Goal: Task Accomplishment & Management: Manage account settings

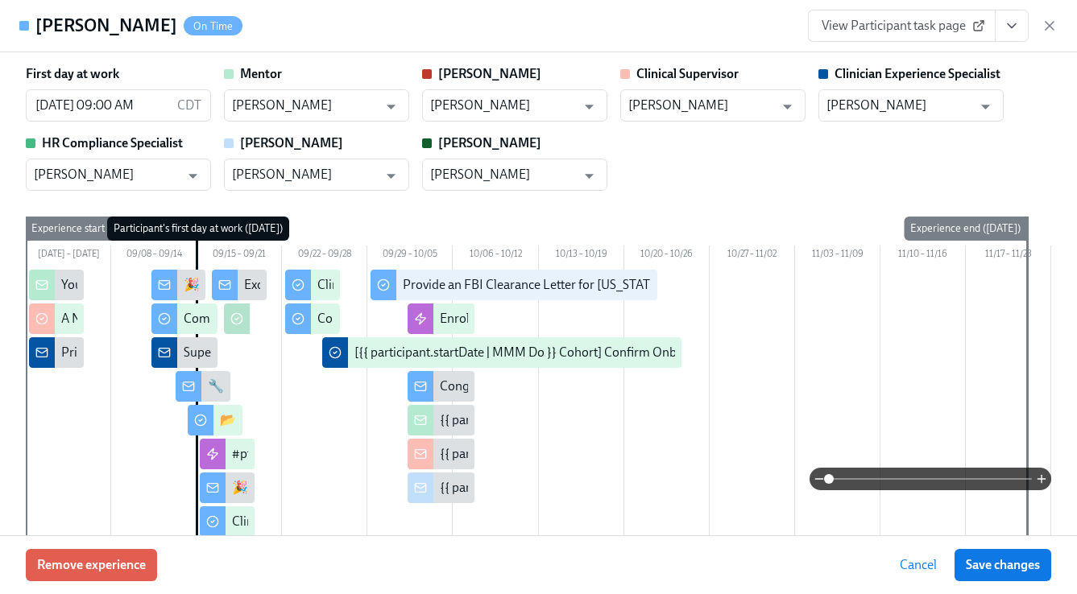
scroll to position [98, 0]
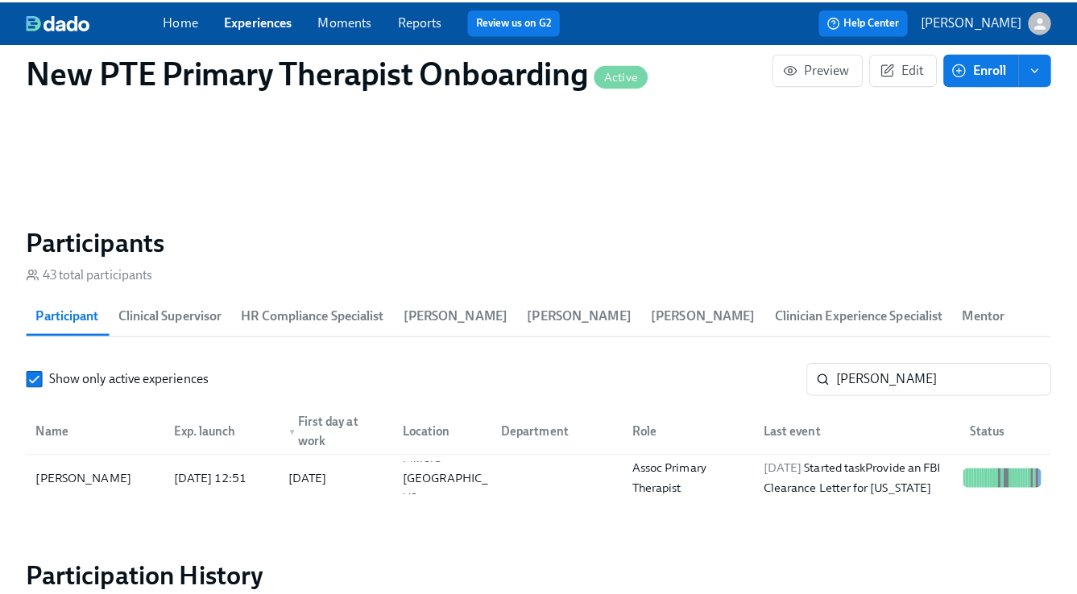
scroll to position [0, 13720]
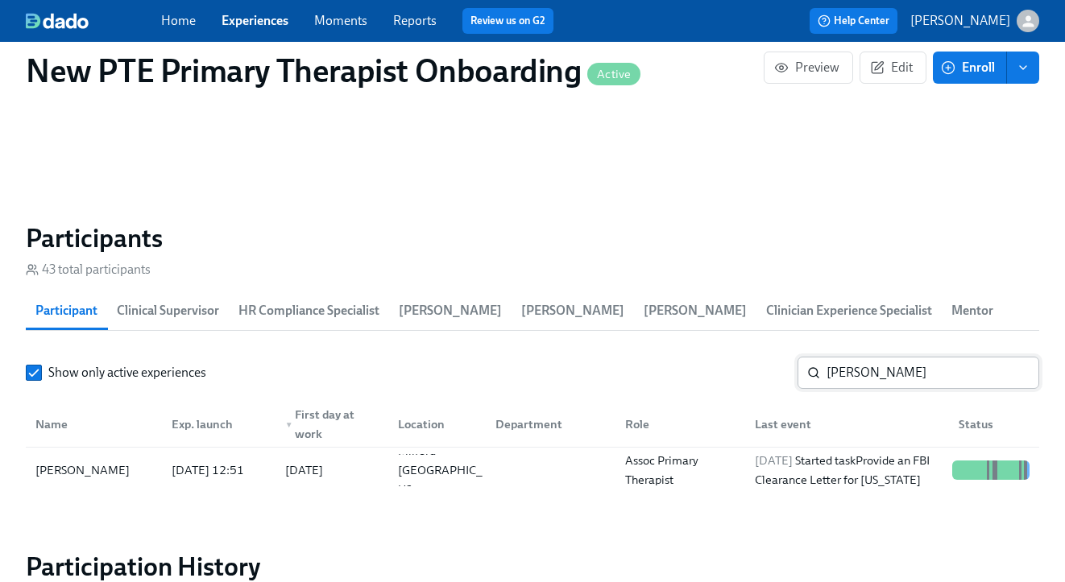
click at [889, 366] on input "celia" at bounding box center [932, 373] width 213 height 32
type input "c"
click at [100, 473] on div "Kaylee McCauley" at bounding box center [82, 470] width 107 height 19
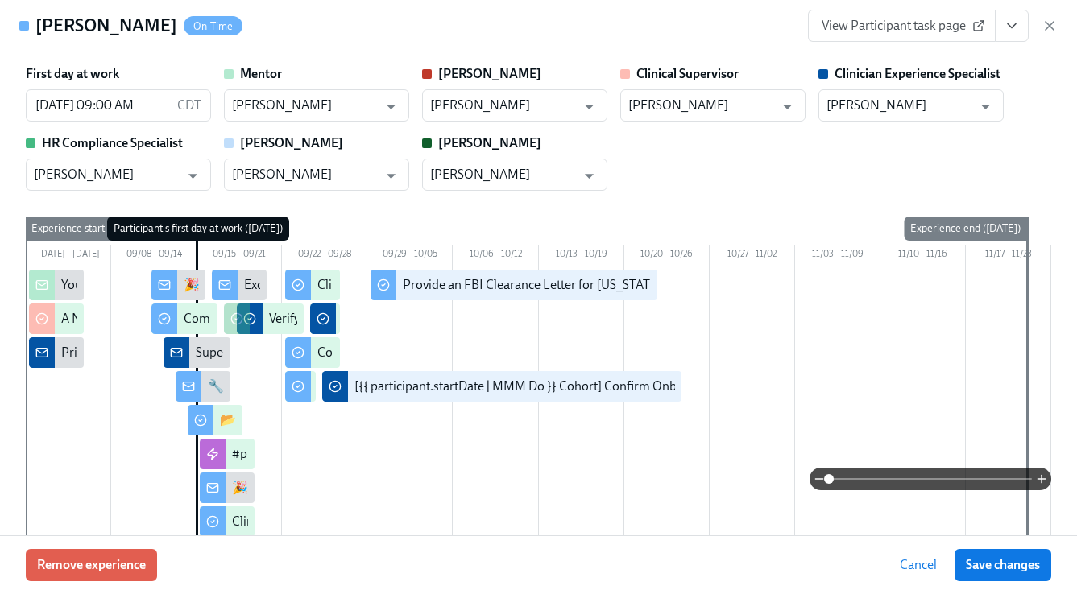
click at [1027, 27] on button "View task page" at bounding box center [1011, 26] width 34 height 32
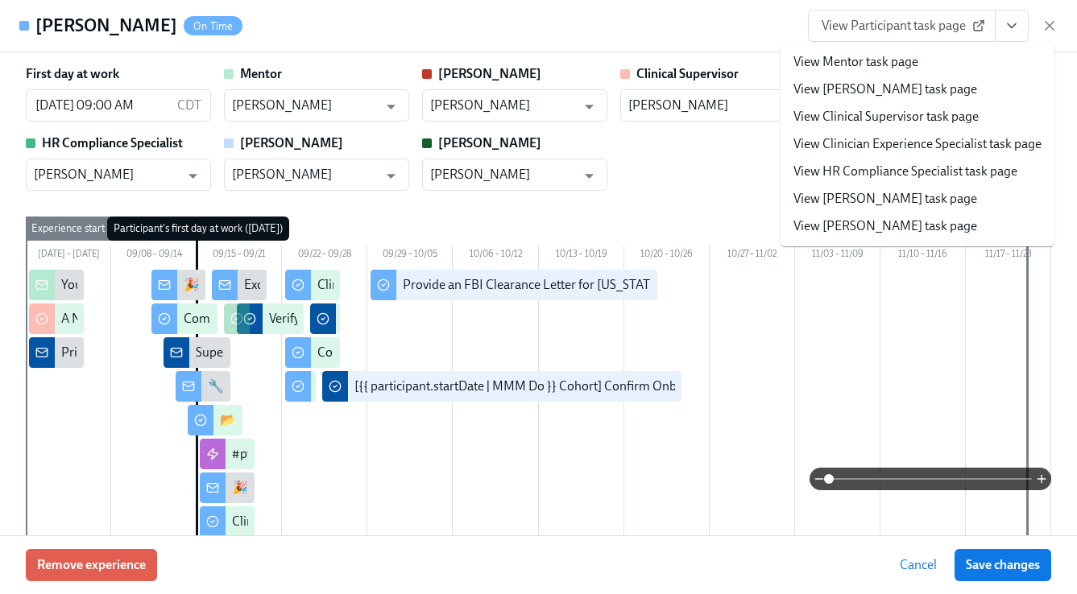
click at [898, 155] on li "View Clinician Experience Specialist task page" at bounding box center [917, 143] width 274 height 27
click at [891, 143] on link "View Clinician Experience Specialist task page" at bounding box center [917, 144] width 248 height 18
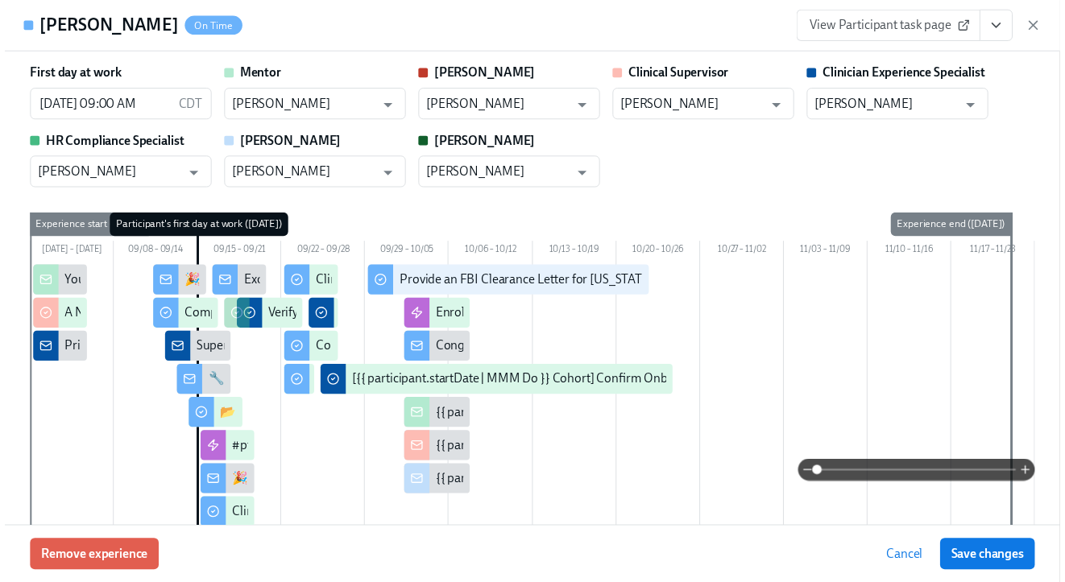
scroll to position [0, 13733]
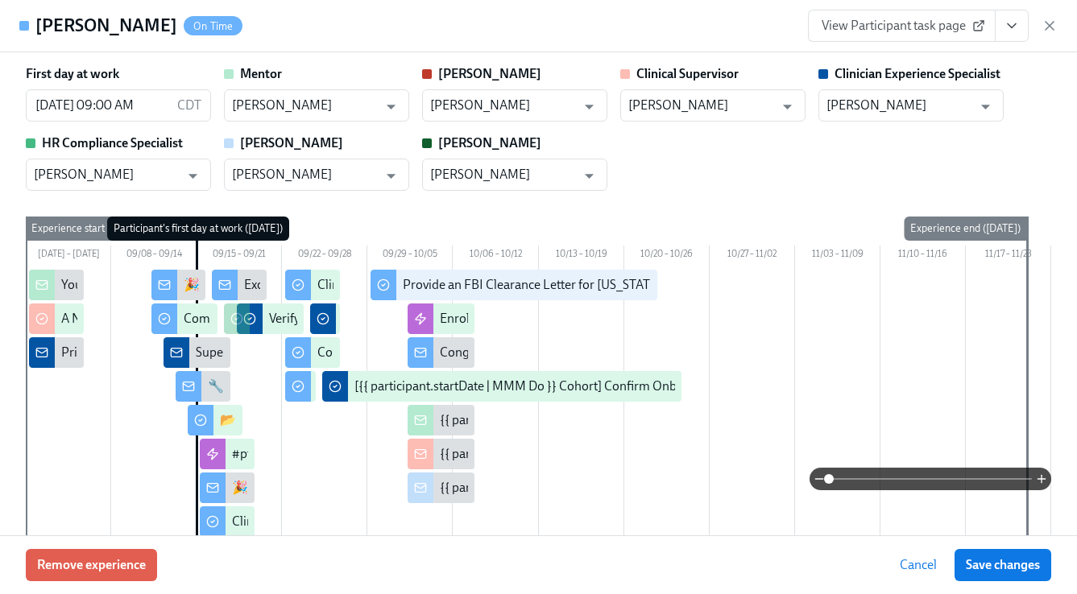
scroll to position [0, 13720]
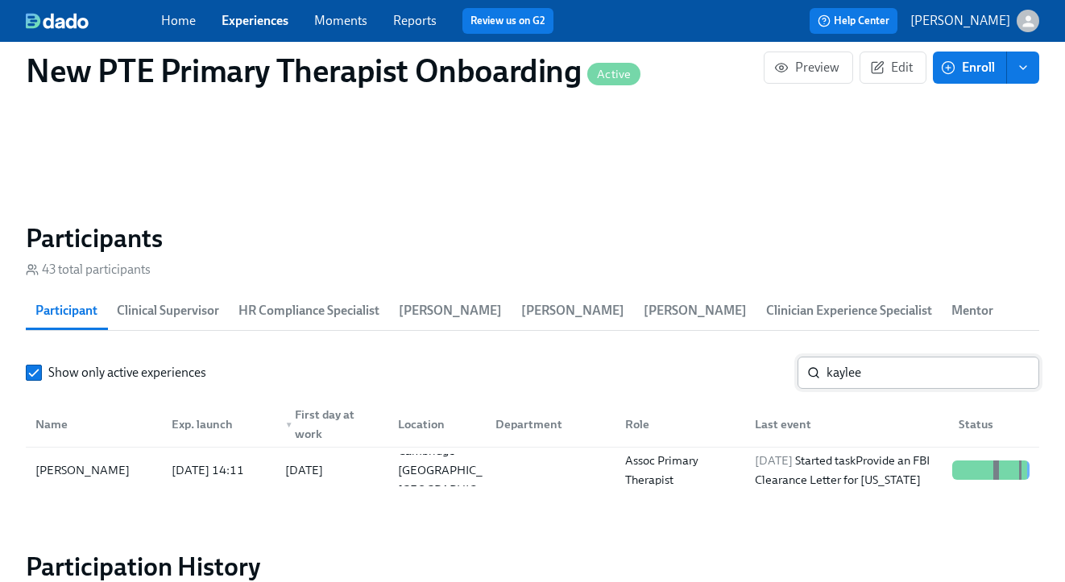
click at [956, 370] on input "kaylee" at bounding box center [932, 373] width 213 height 32
type input "k"
click at [66, 454] on div "Laurel Dietterle" at bounding box center [94, 470] width 130 height 32
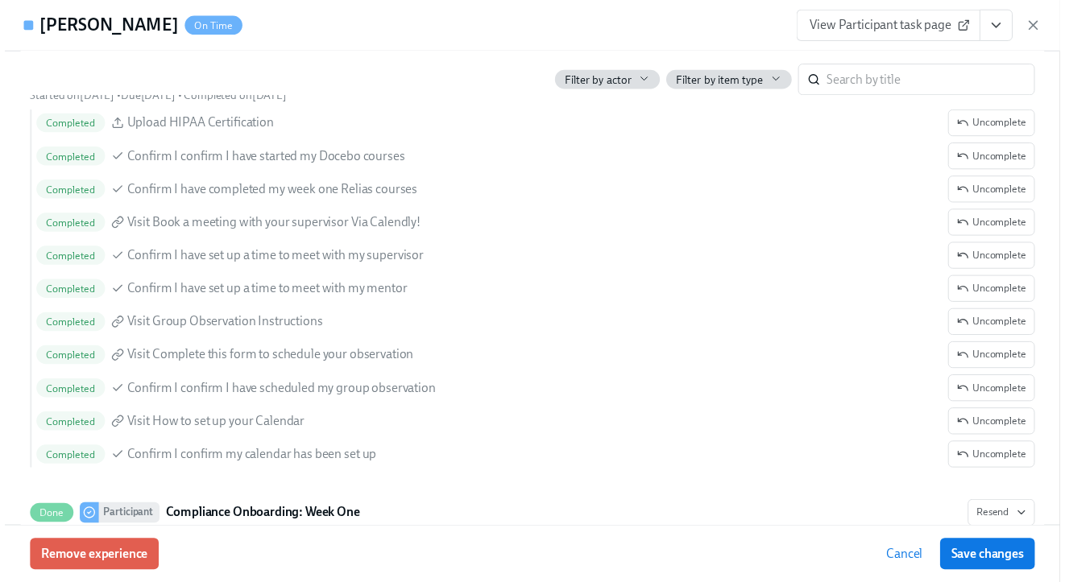
scroll to position [1693, 0]
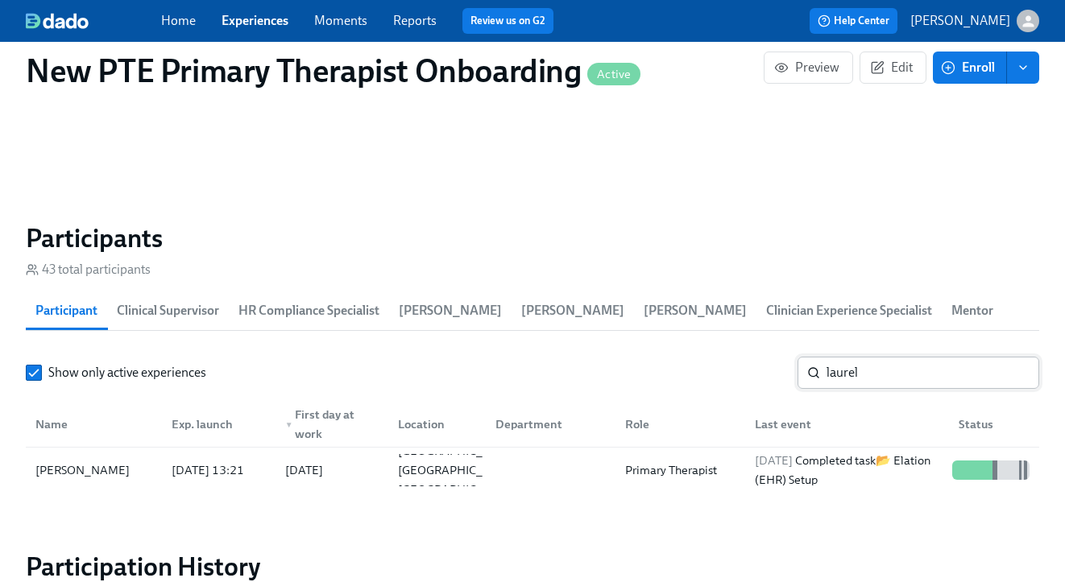
click at [939, 379] on input "laurel" at bounding box center [932, 373] width 213 height 32
type input "l"
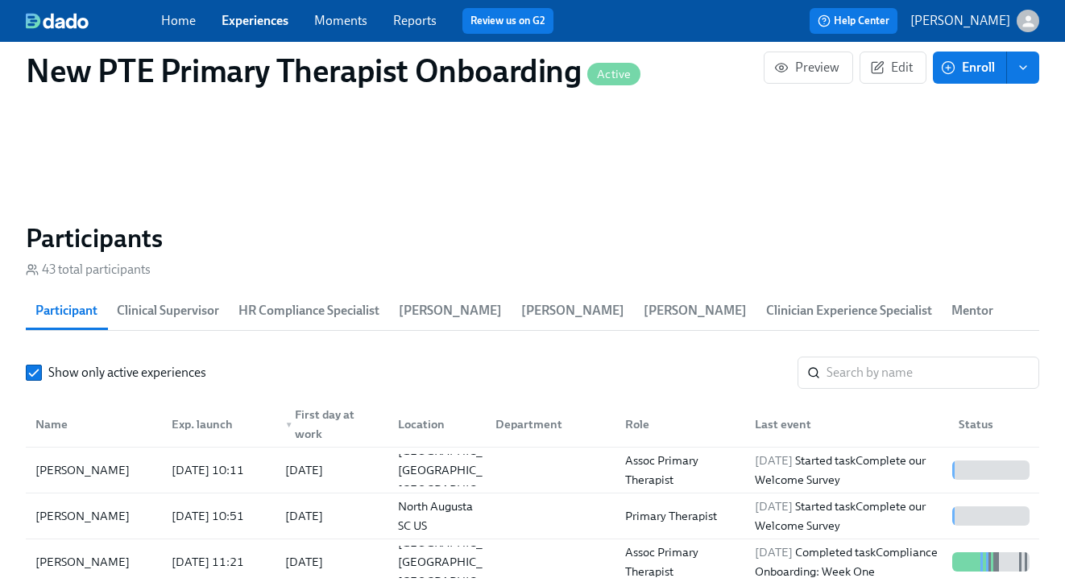
click at [268, 20] on link "Experiences" at bounding box center [254, 20] width 67 height 15
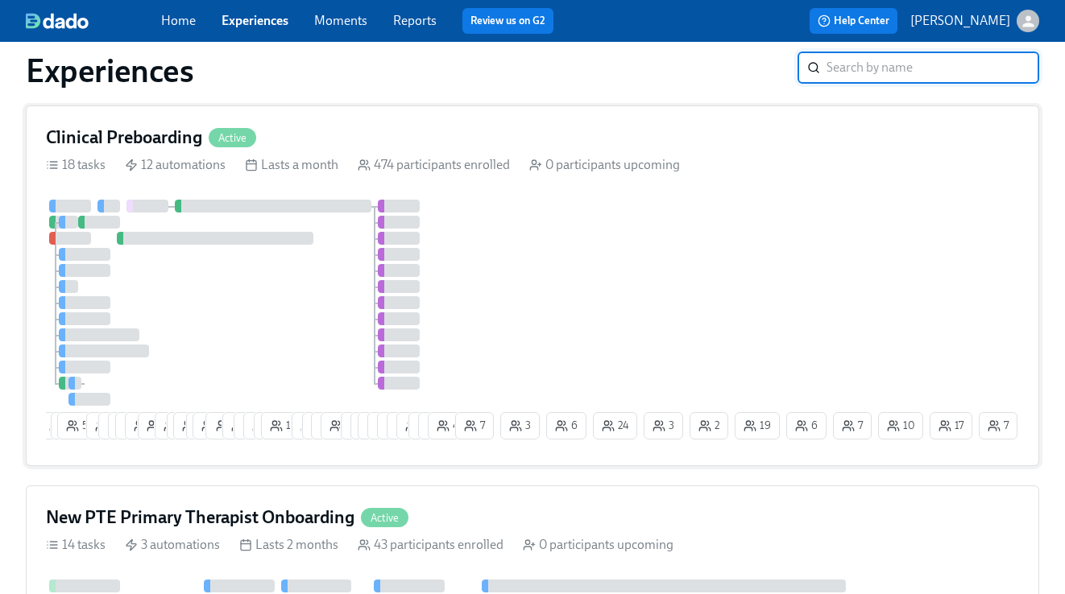
scroll to position [28, 0]
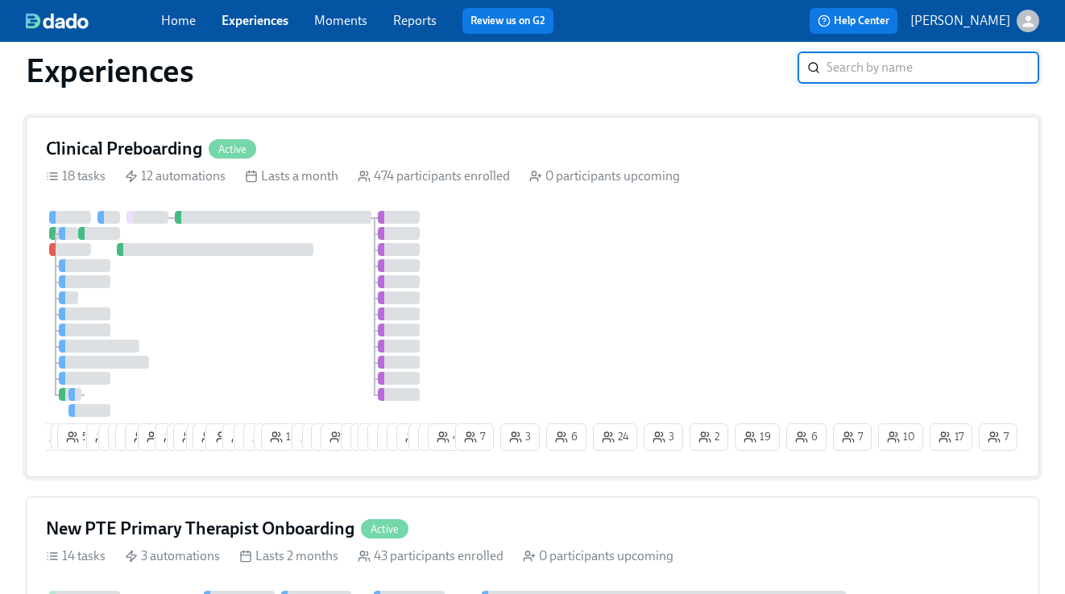
click at [348, 151] on div "Clinical Preboarding Active" at bounding box center [532, 149] width 973 height 24
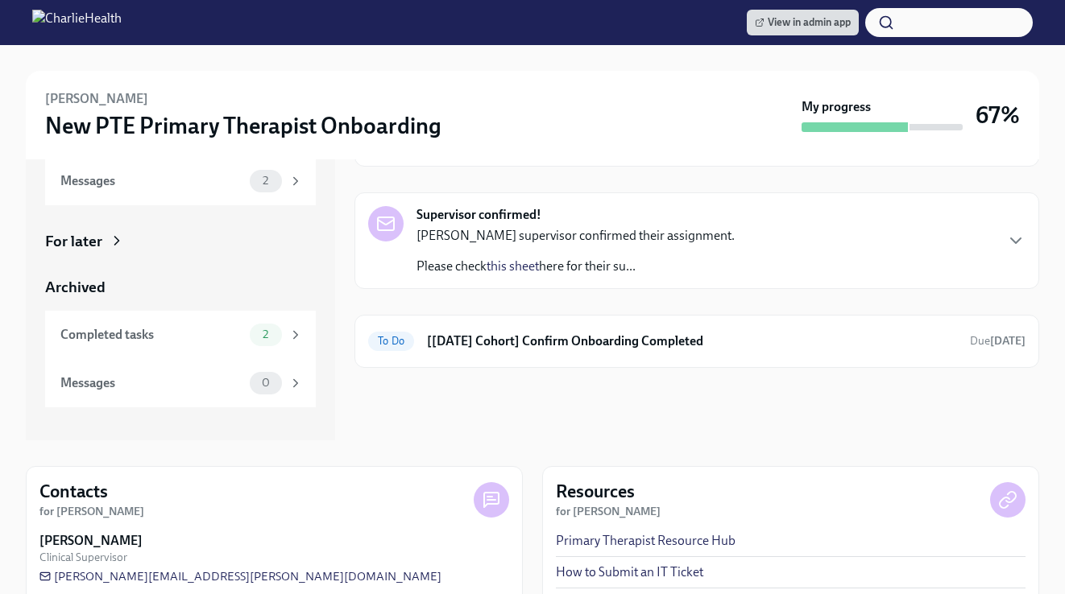
scroll to position [349, 0]
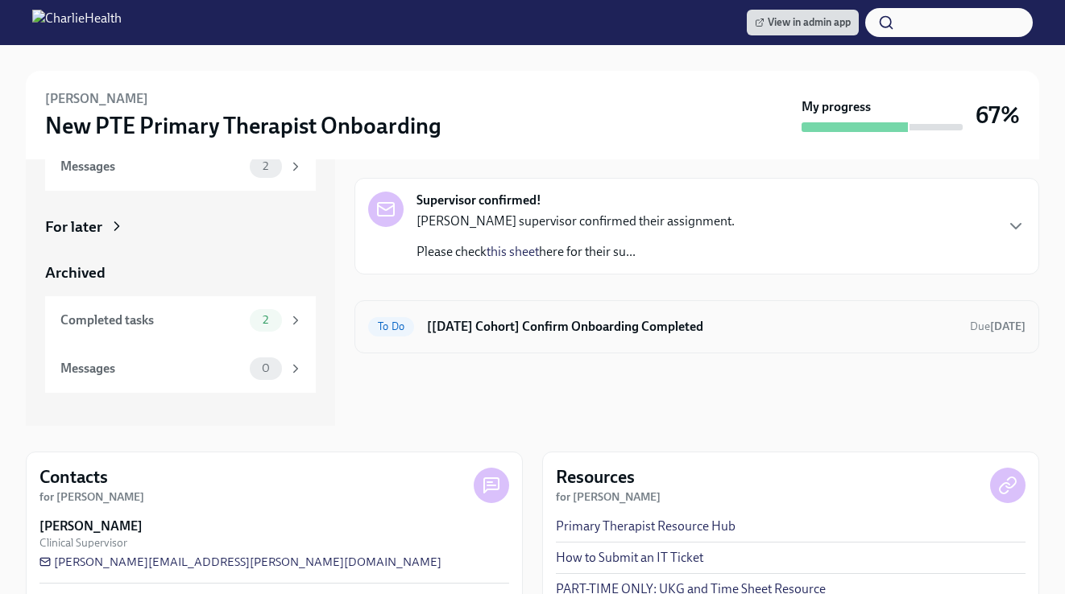
click at [622, 325] on h6 "[[DATE] Cohort] Confirm Onboarding Completed" at bounding box center [692, 327] width 530 height 18
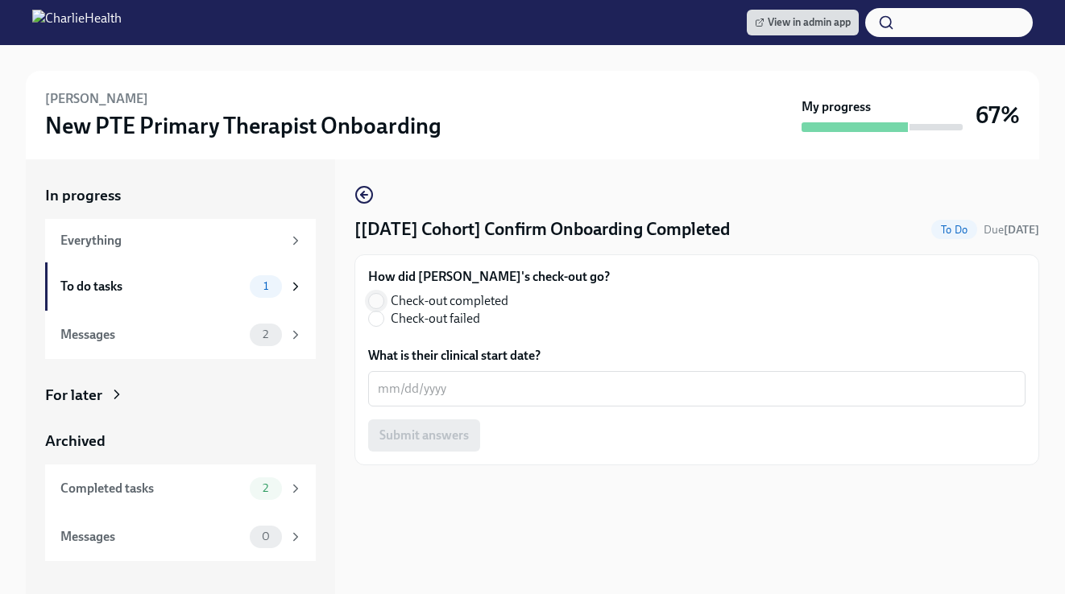
click at [379, 300] on input "Check-out completed" at bounding box center [376, 301] width 14 height 14
radio input "true"
click at [415, 375] on div "x ​" at bounding box center [696, 388] width 657 height 35
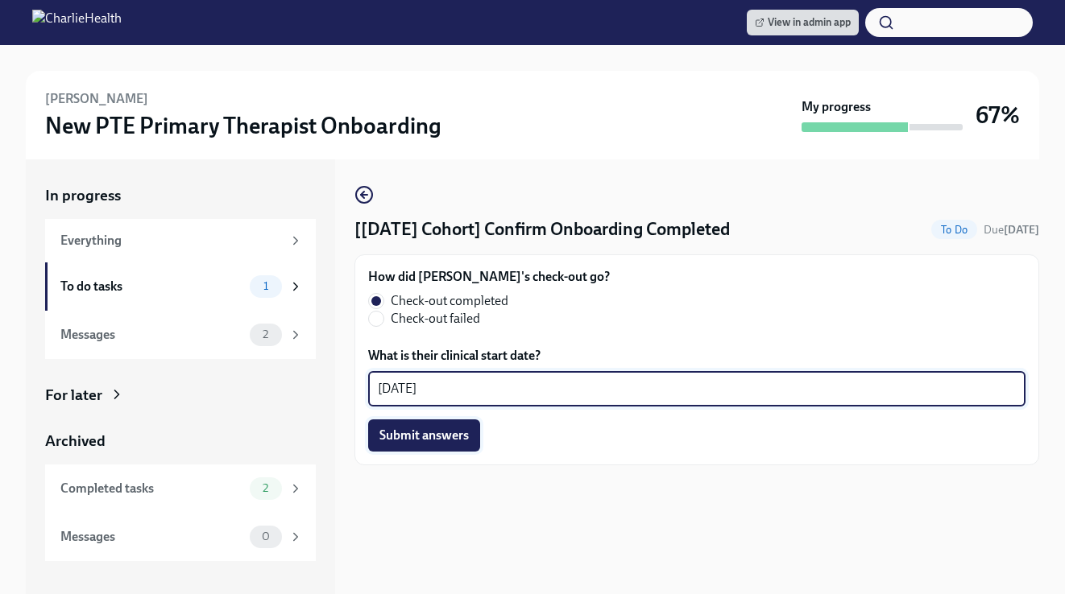
type textarea "10/2/2025"
click at [420, 439] on span "Submit answers" at bounding box center [423, 436] width 89 height 16
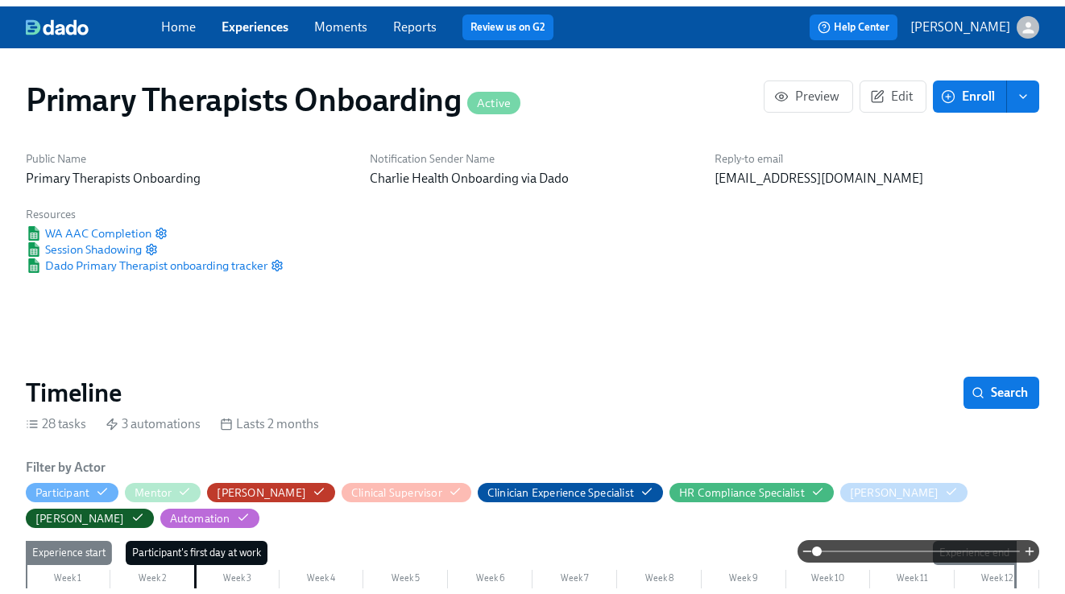
scroll to position [0, 11697]
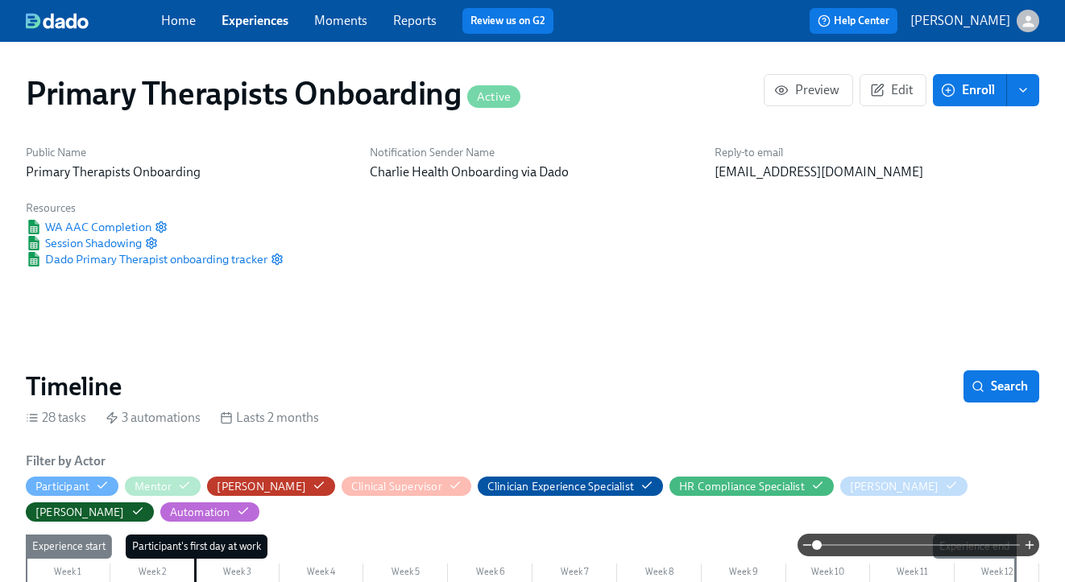
click at [258, 19] on link "Experiences" at bounding box center [254, 20] width 67 height 15
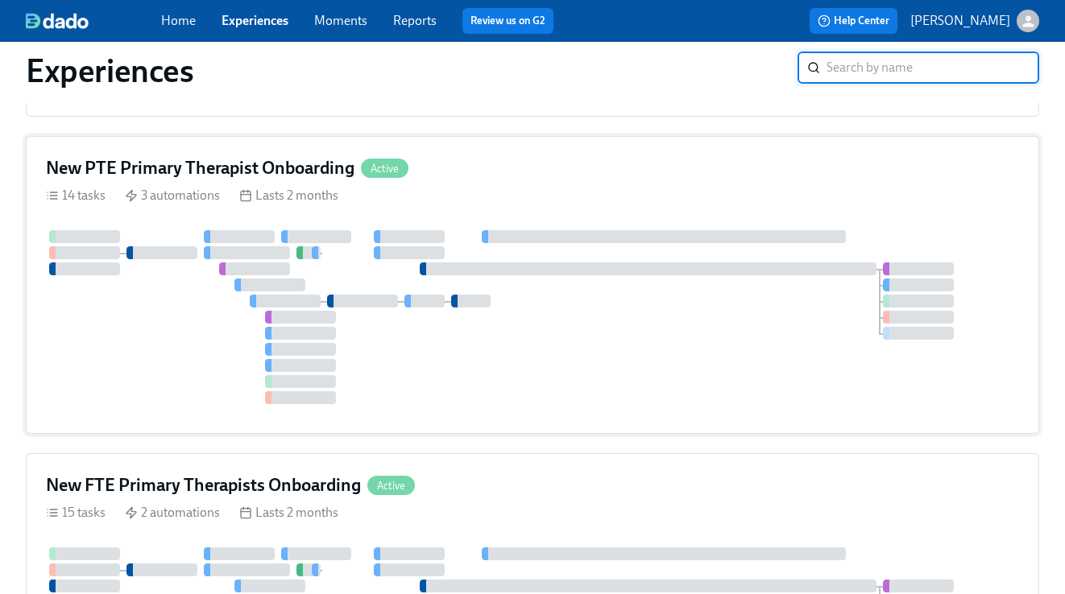
scroll to position [370, 0]
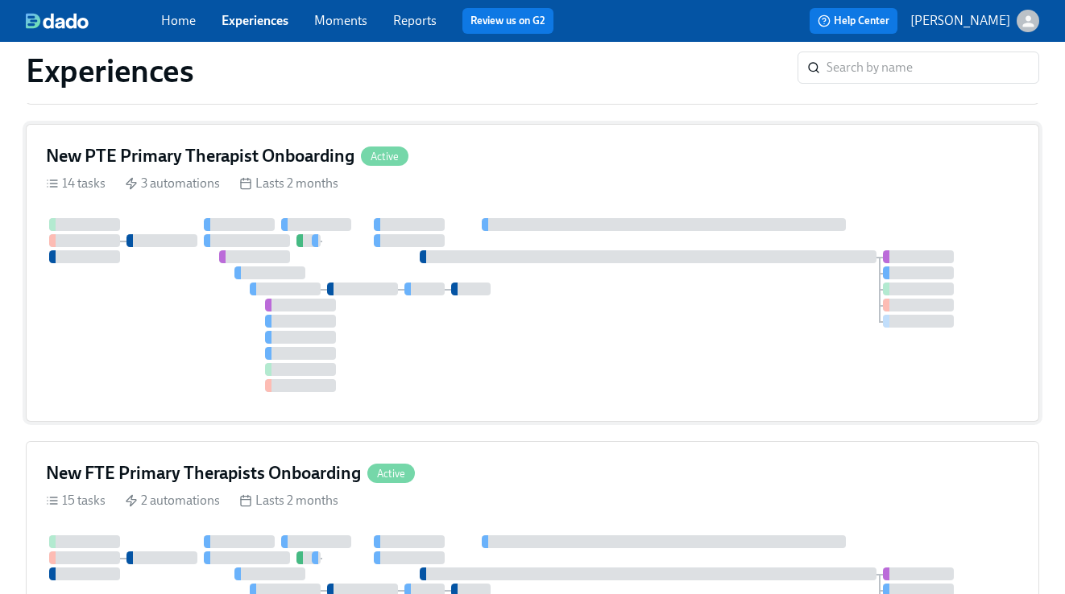
click at [588, 161] on div "New PTE Primary Therapist Onboarding Active" at bounding box center [532, 156] width 973 height 24
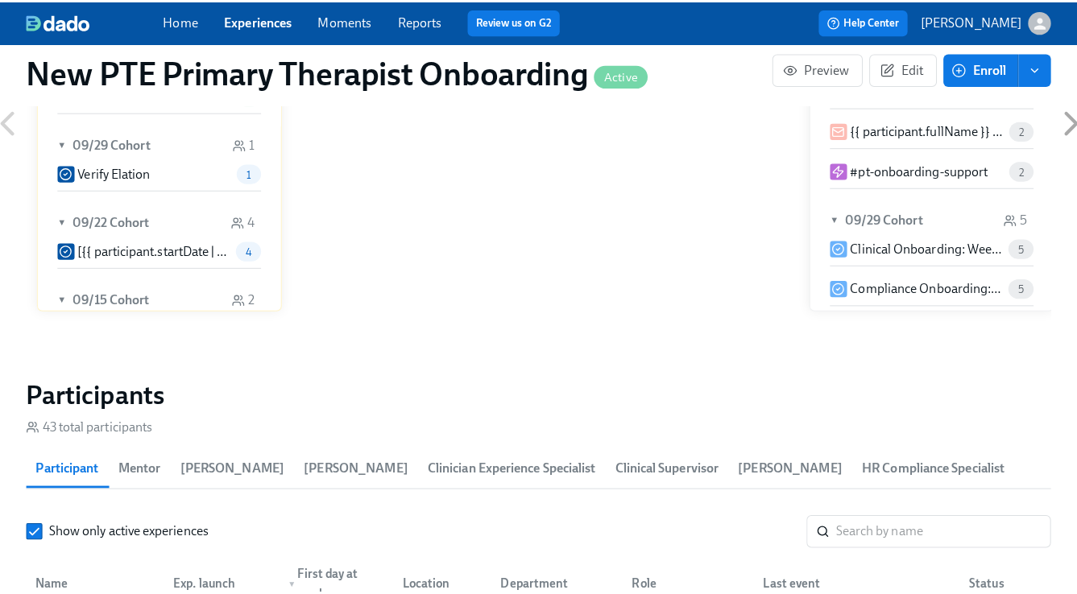
scroll to position [0, 12207]
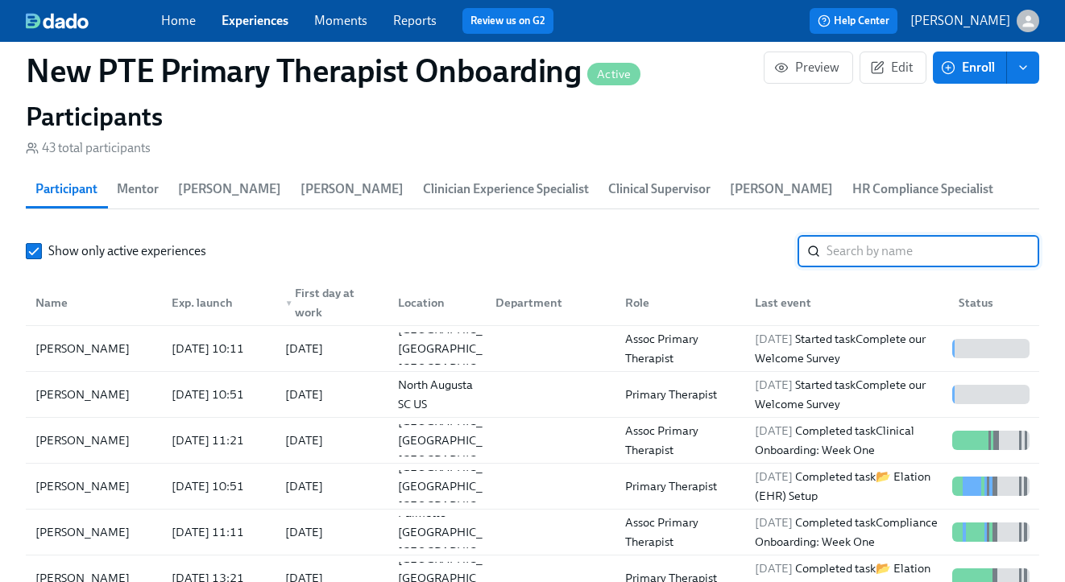
click at [892, 242] on input "search" at bounding box center [932, 251] width 213 height 32
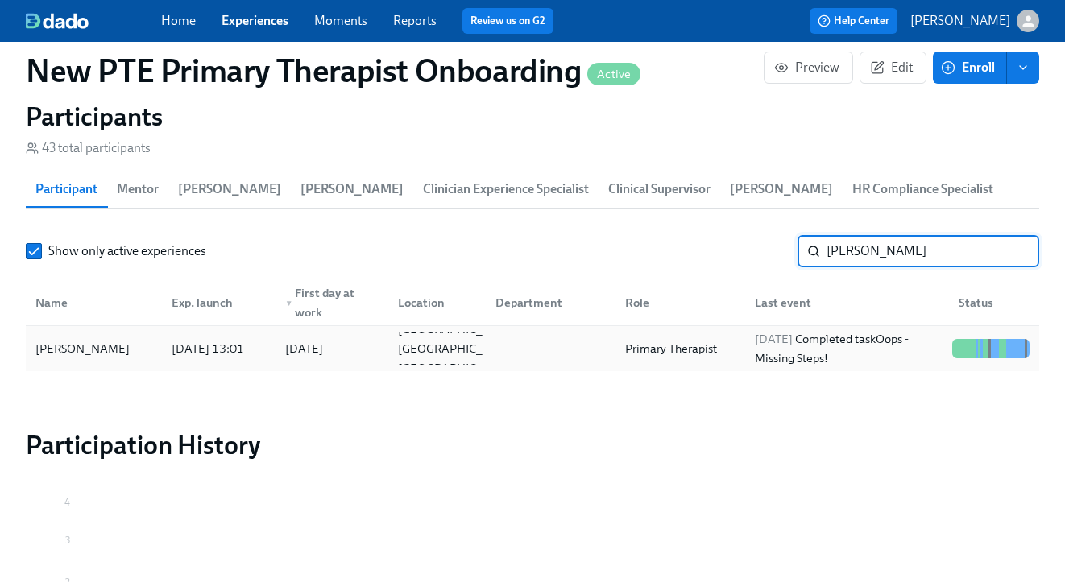
click at [130, 358] on div "Erica Threet" at bounding box center [94, 349] width 130 height 32
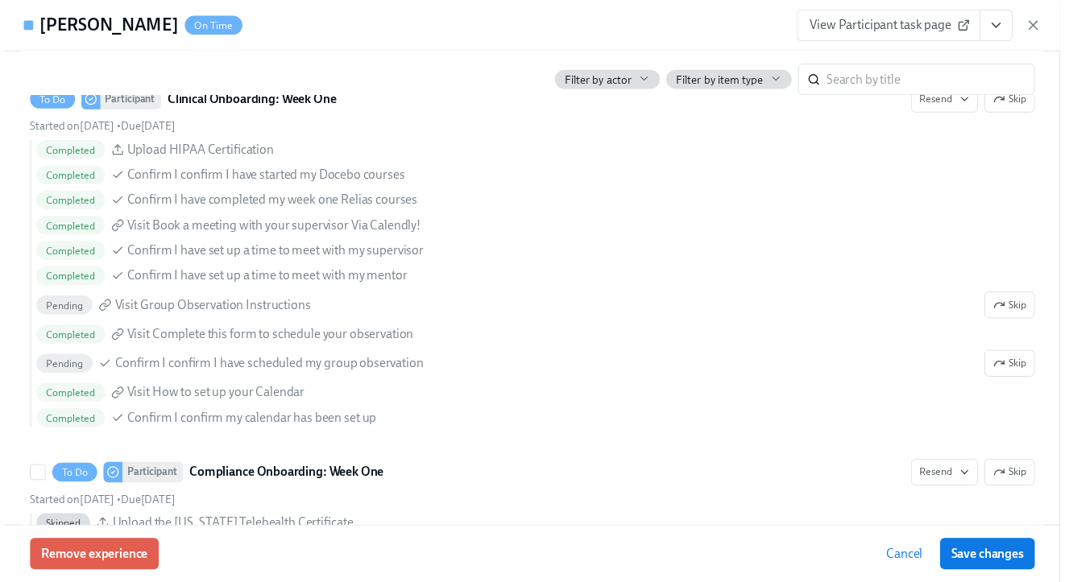
scroll to position [1610, 0]
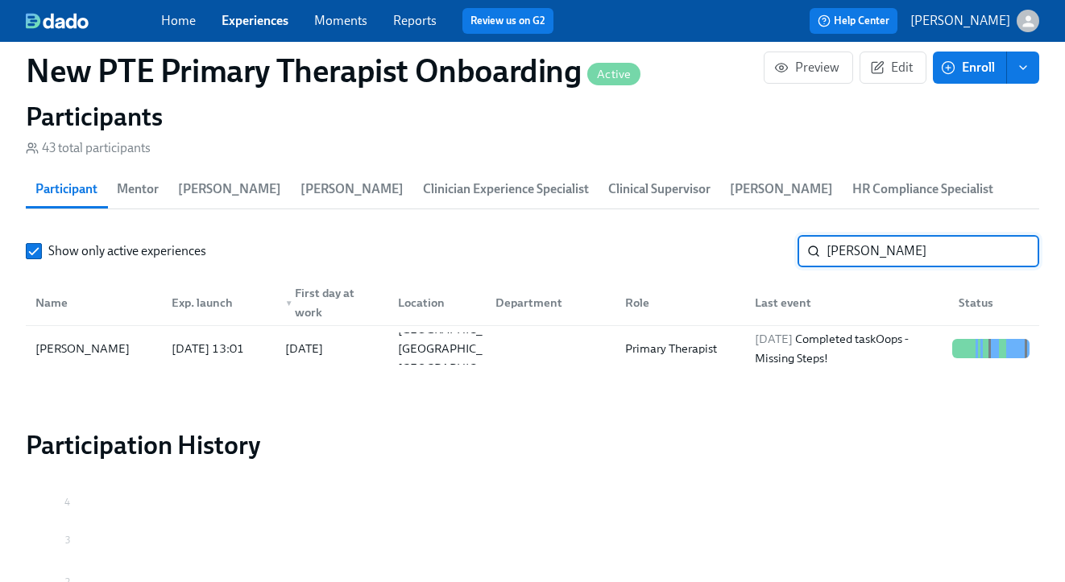
drag, startPoint x: 869, startPoint y: 248, endPoint x: 911, endPoint y: 265, distance: 45.2
click at [872, 250] on input "erica th" at bounding box center [932, 251] width 213 height 32
type input "e"
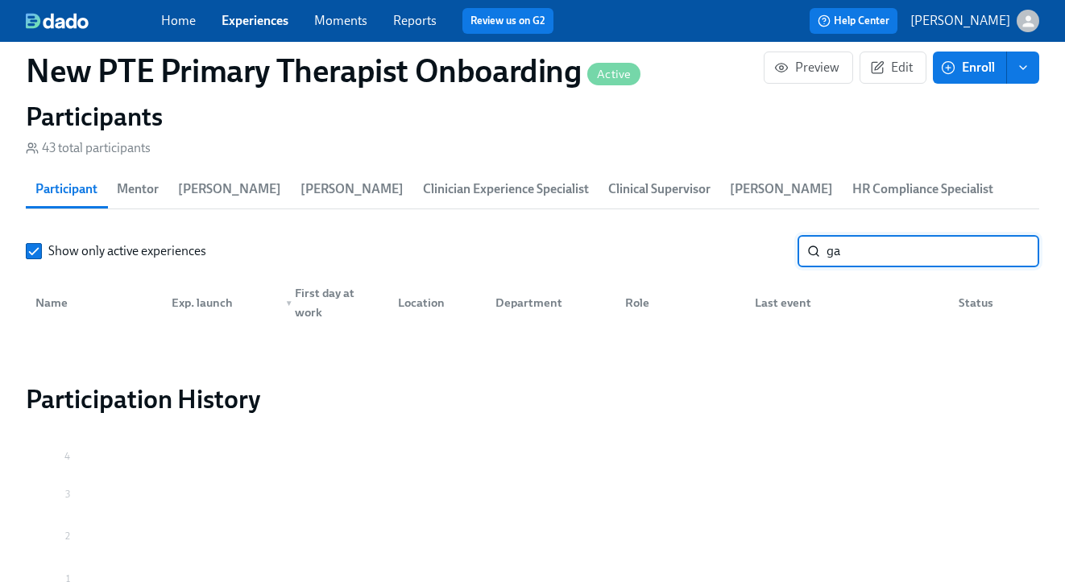
type input "g"
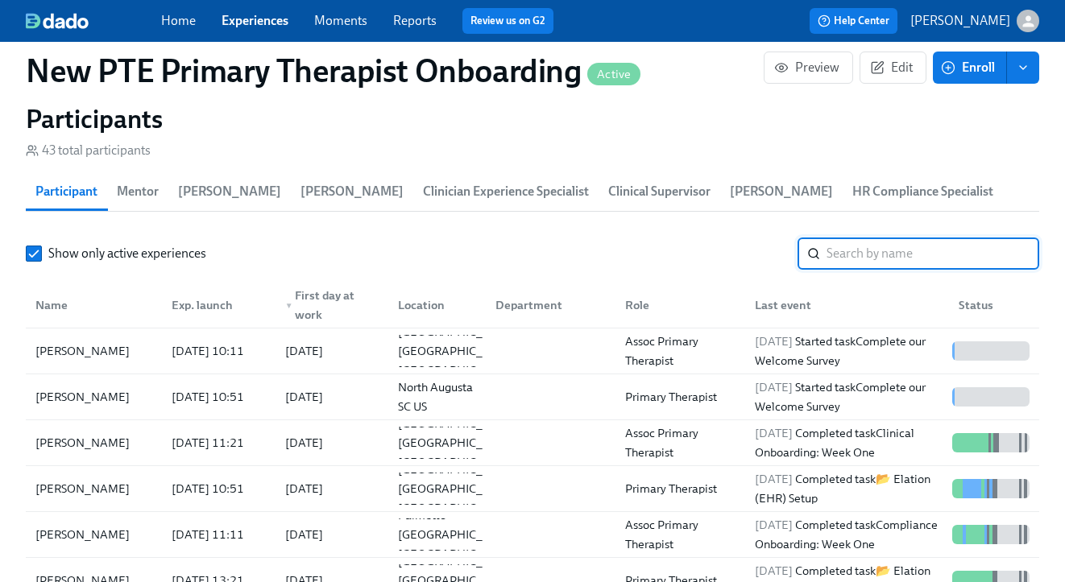
scroll to position [1463, 0]
click at [262, 17] on link "Experiences" at bounding box center [254, 20] width 67 height 15
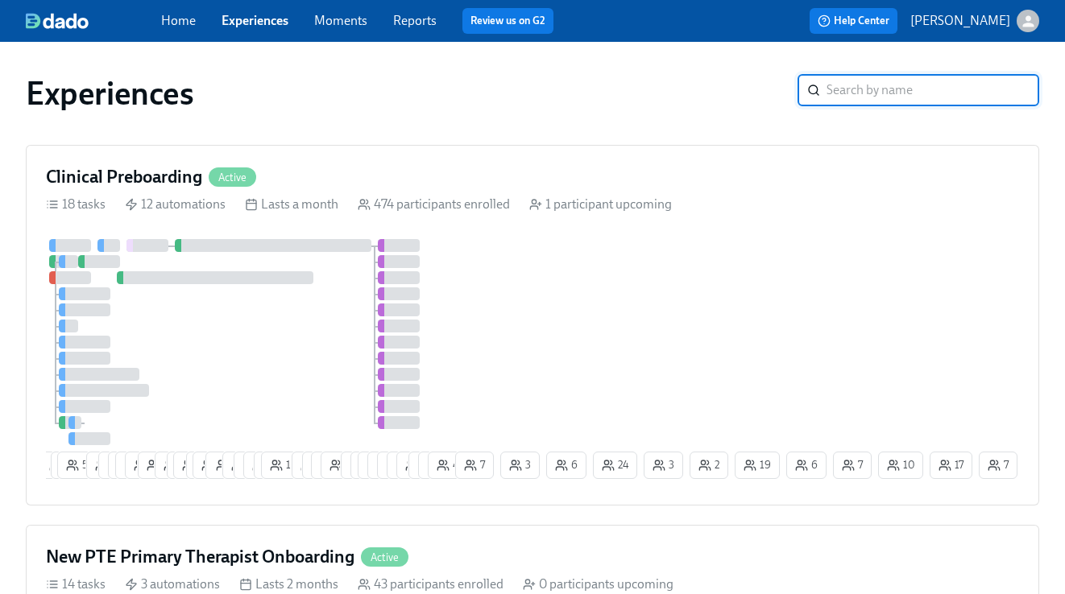
drag, startPoint x: 279, startPoint y: 155, endPoint x: 322, endPoint y: 19, distance: 143.4
click at [279, 155] on div "Clinical Preboarding Active 18 tasks 12 automations Lasts a month 474 participa…" at bounding box center [532, 325] width 1013 height 361
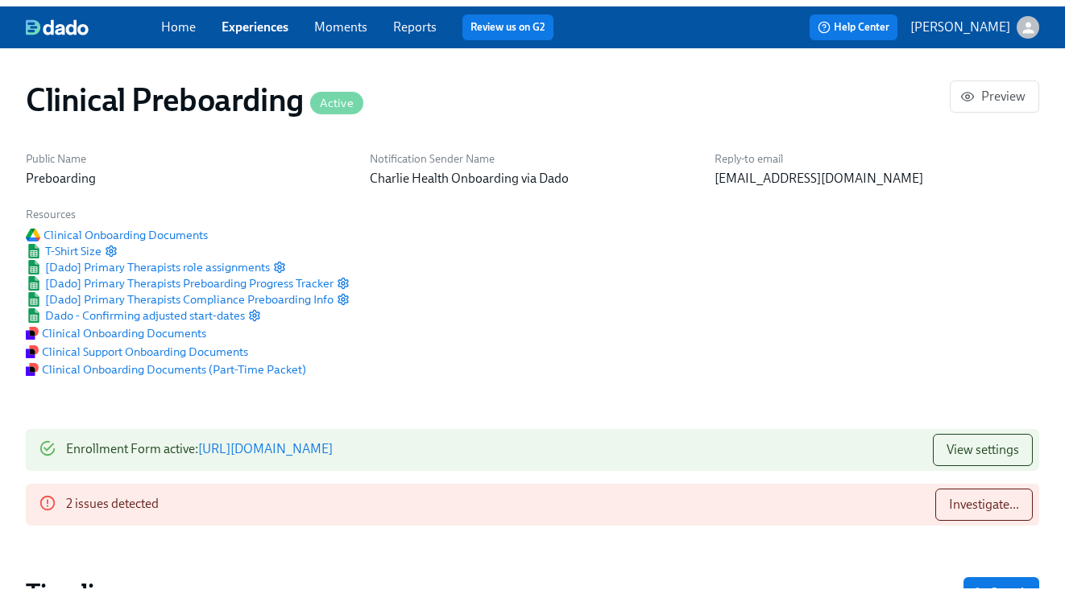
scroll to position [0, 15909]
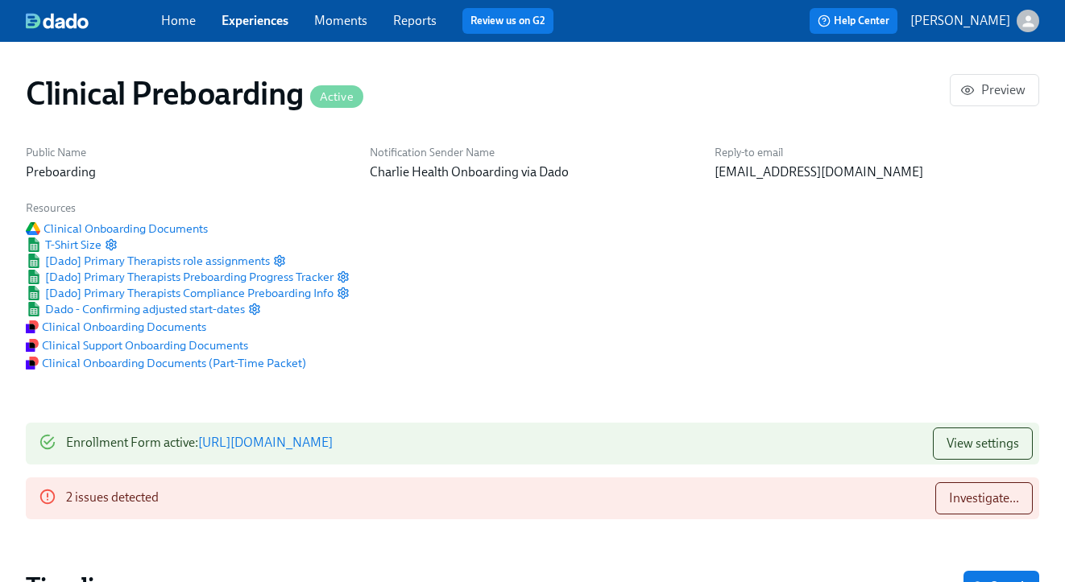
click at [267, 14] on link "Experiences" at bounding box center [254, 20] width 67 height 15
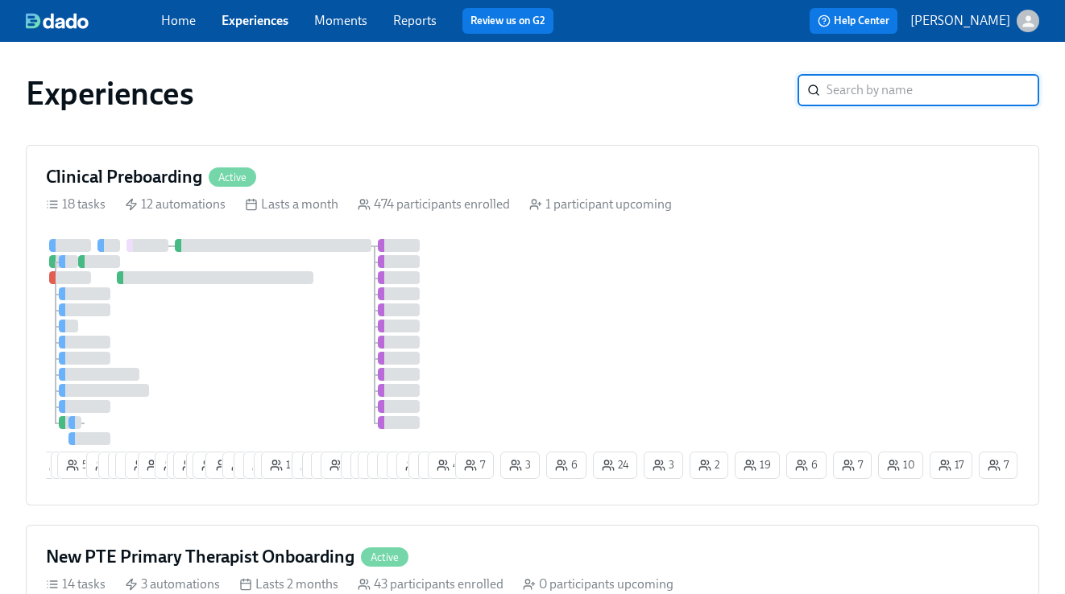
click at [273, 24] on link "Experiences" at bounding box center [254, 20] width 67 height 15
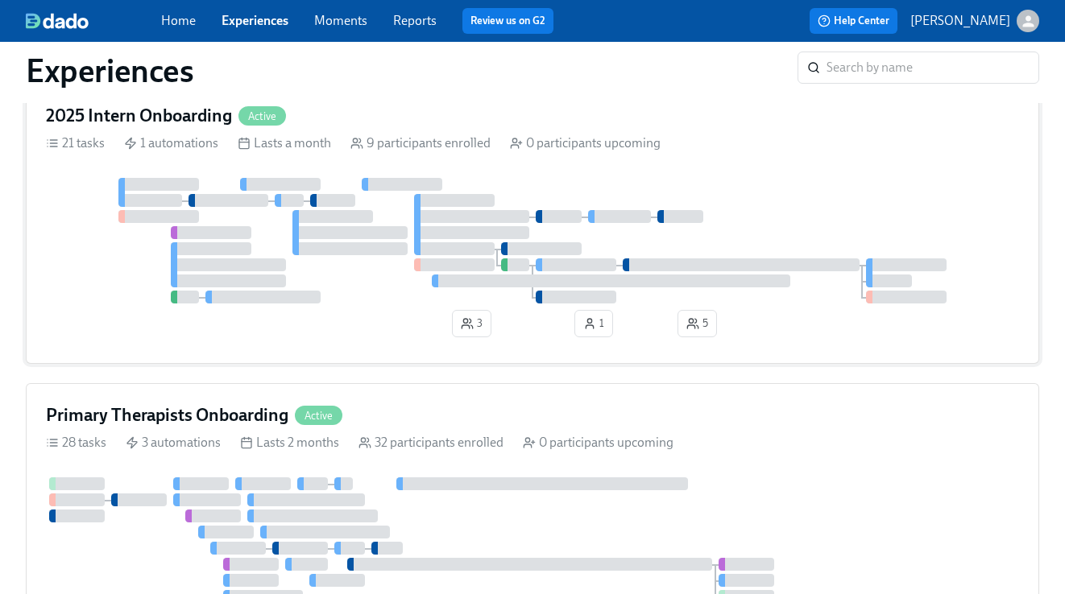
scroll to position [1274, 0]
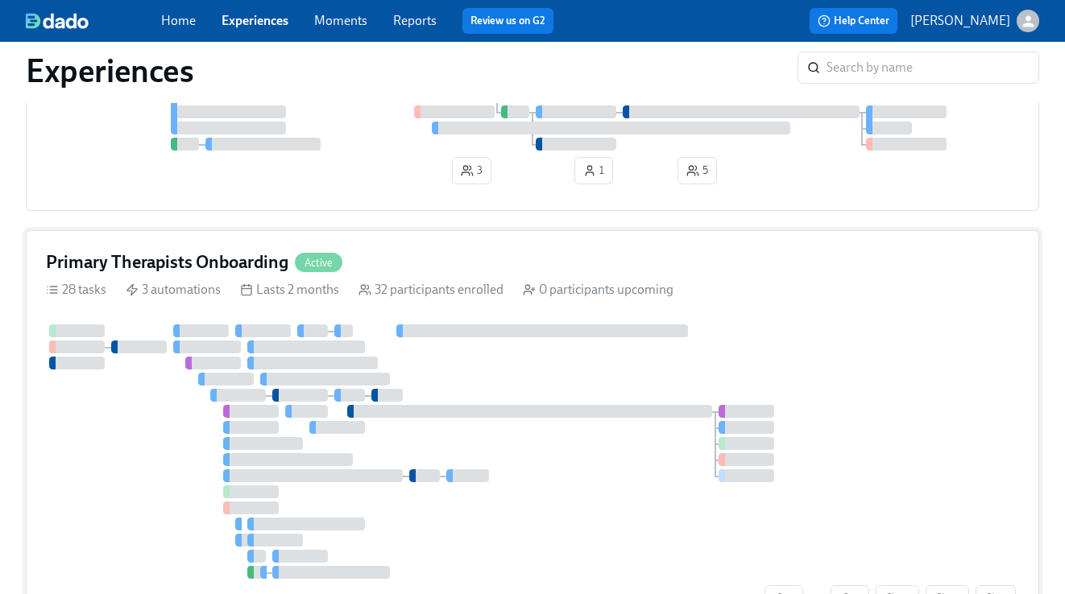
click at [451, 267] on div "Primary Therapists Onboarding Active" at bounding box center [532, 262] width 973 height 24
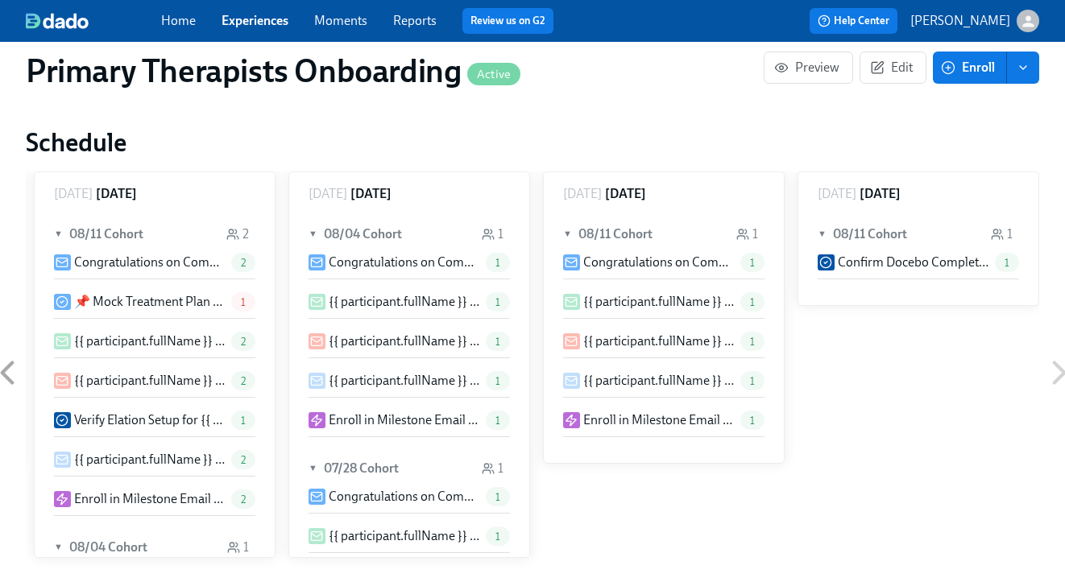
scroll to position [1366, 0]
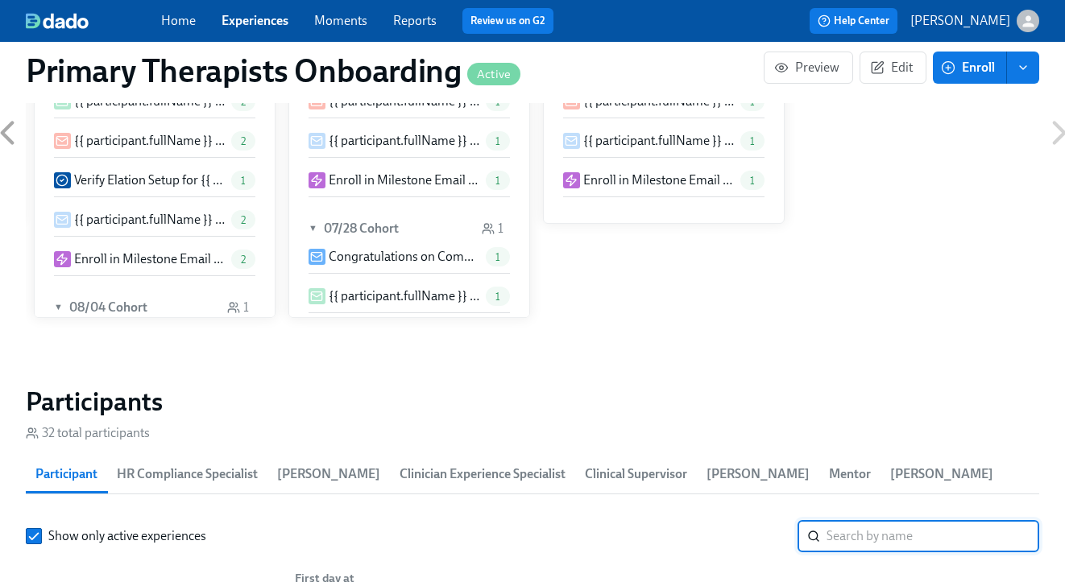
click at [878, 531] on input "search" at bounding box center [932, 536] width 213 height 32
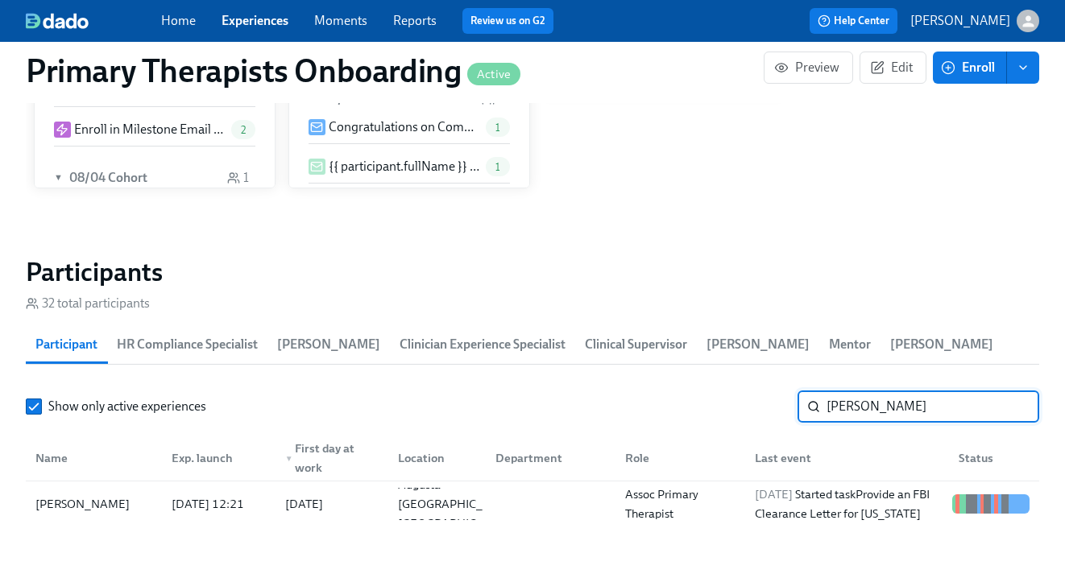
scroll to position [1528, 0]
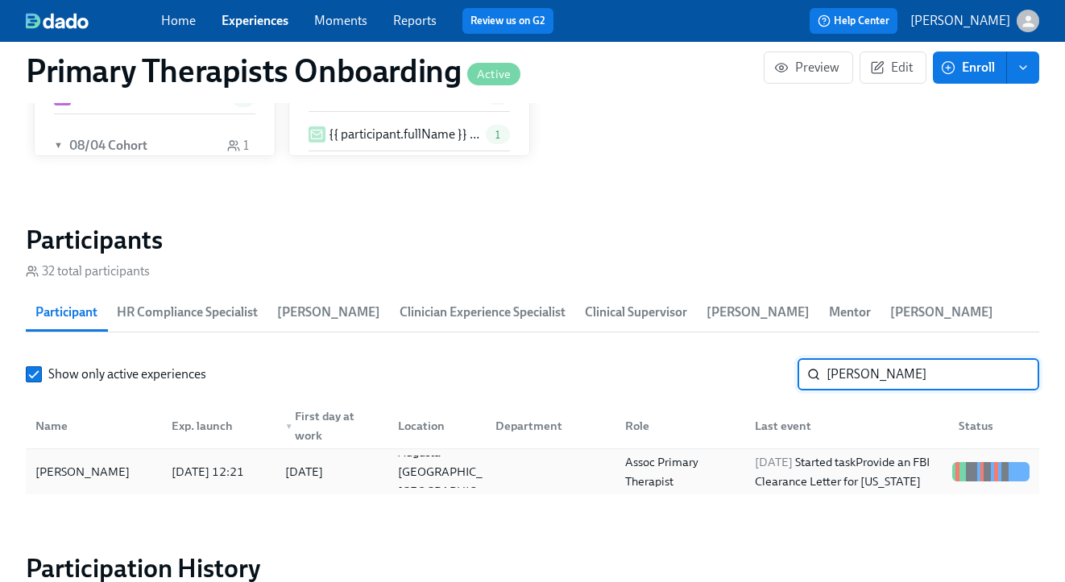
type input "gabriel"
click at [102, 473] on div "Gabrielle Walton" at bounding box center [82, 471] width 107 height 19
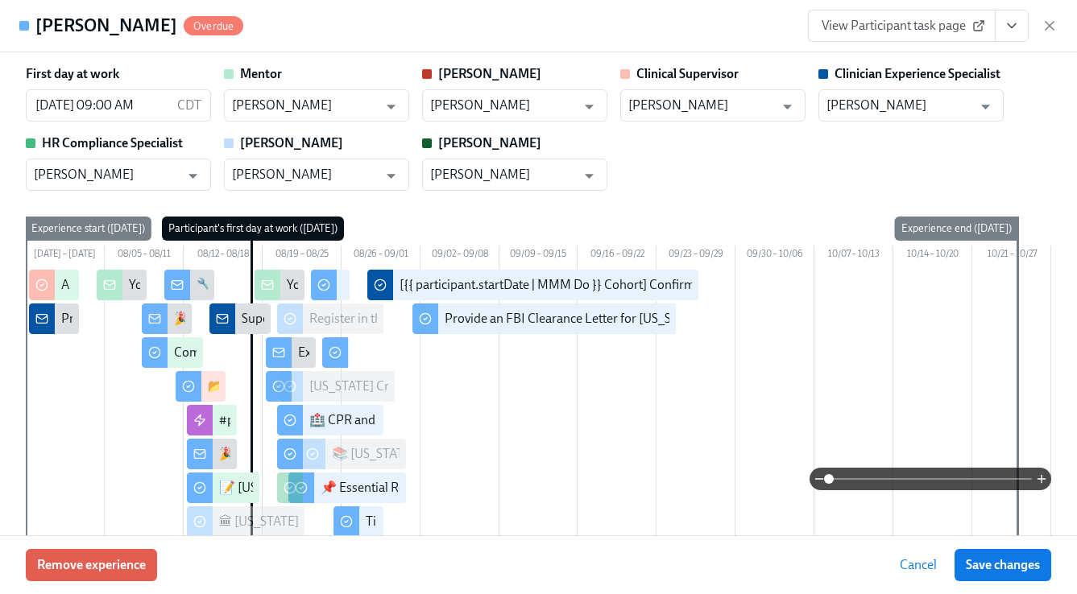
click at [932, 29] on span "View Participant task page" at bounding box center [901, 26] width 160 height 16
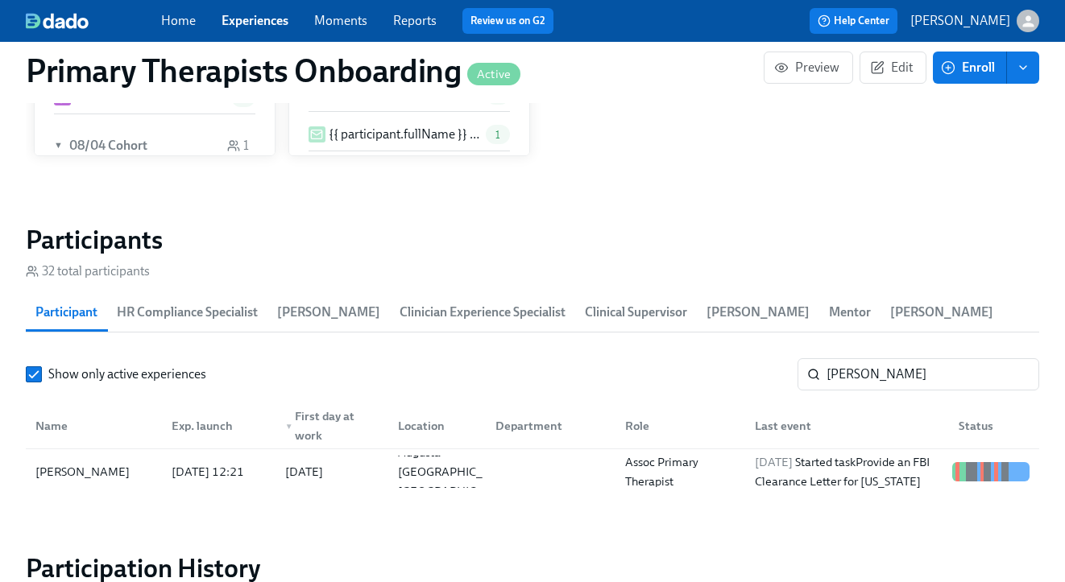
scroll to position [0, 11685]
click at [250, 23] on link "Experiences" at bounding box center [254, 20] width 67 height 15
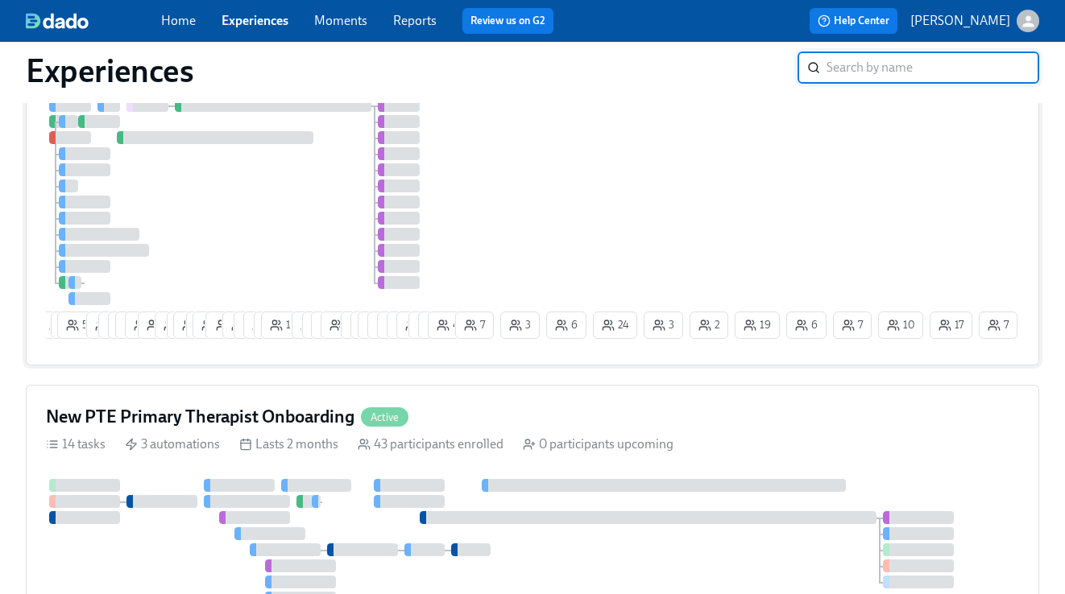
scroll to position [280, 0]
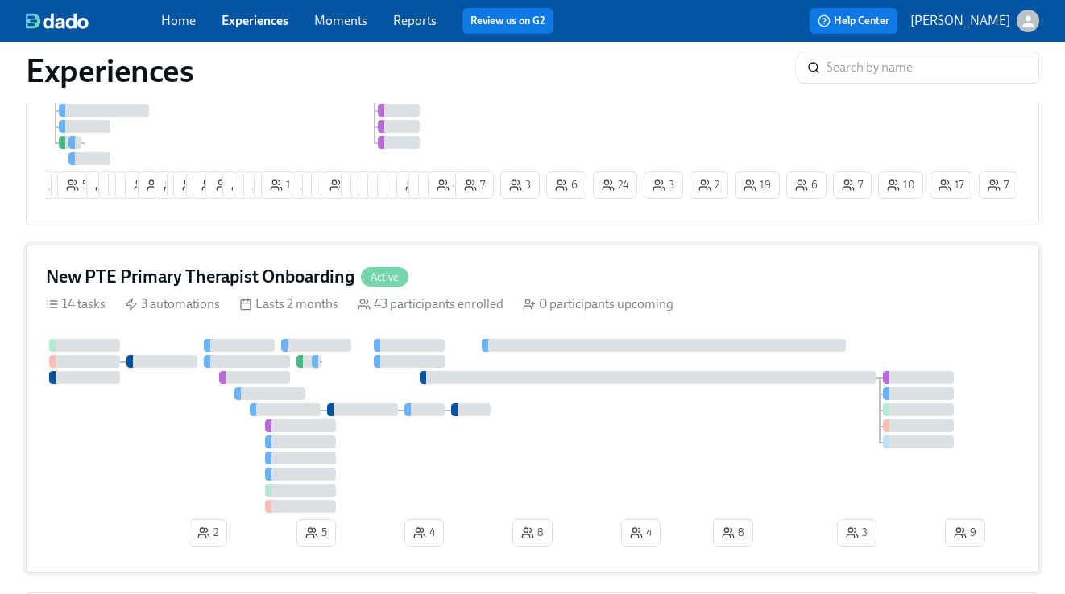
click at [494, 289] on div "New PTE Primary Therapist Onboarding Active" at bounding box center [532, 277] width 973 height 24
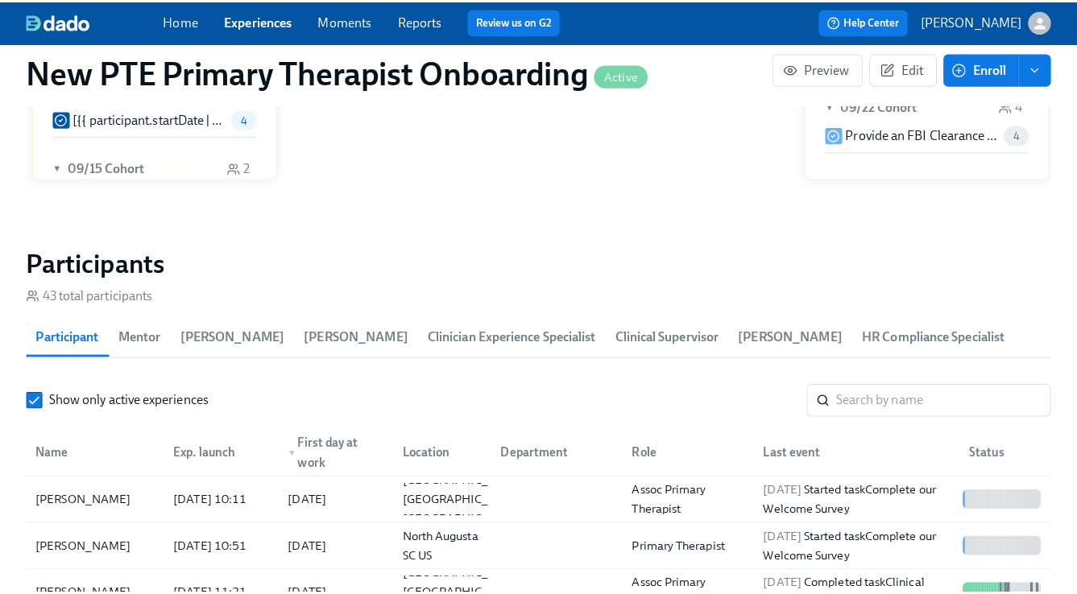
scroll to position [1458, 0]
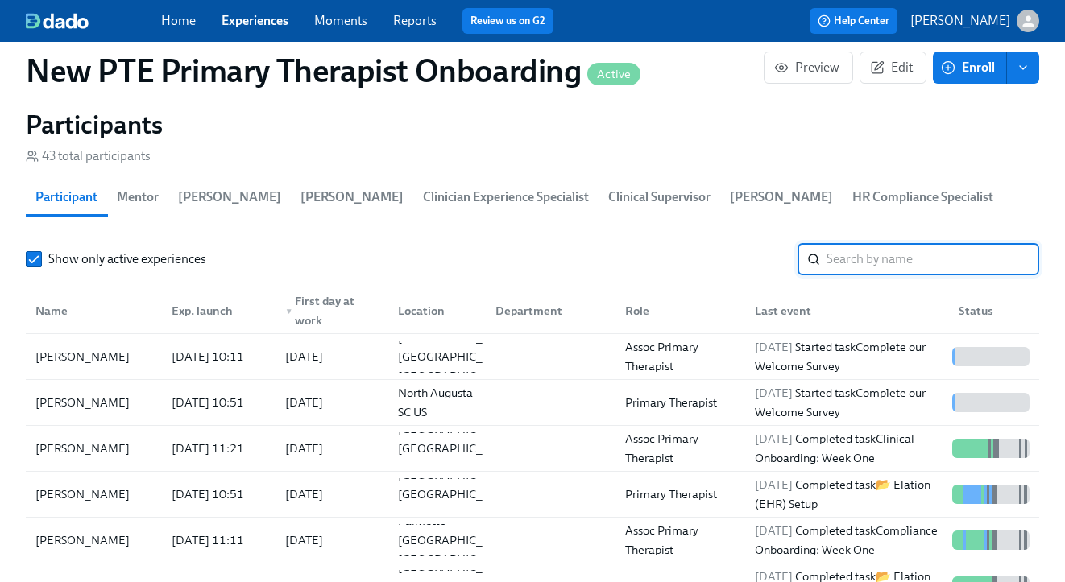
click at [912, 255] on input "search" at bounding box center [932, 259] width 213 height 32
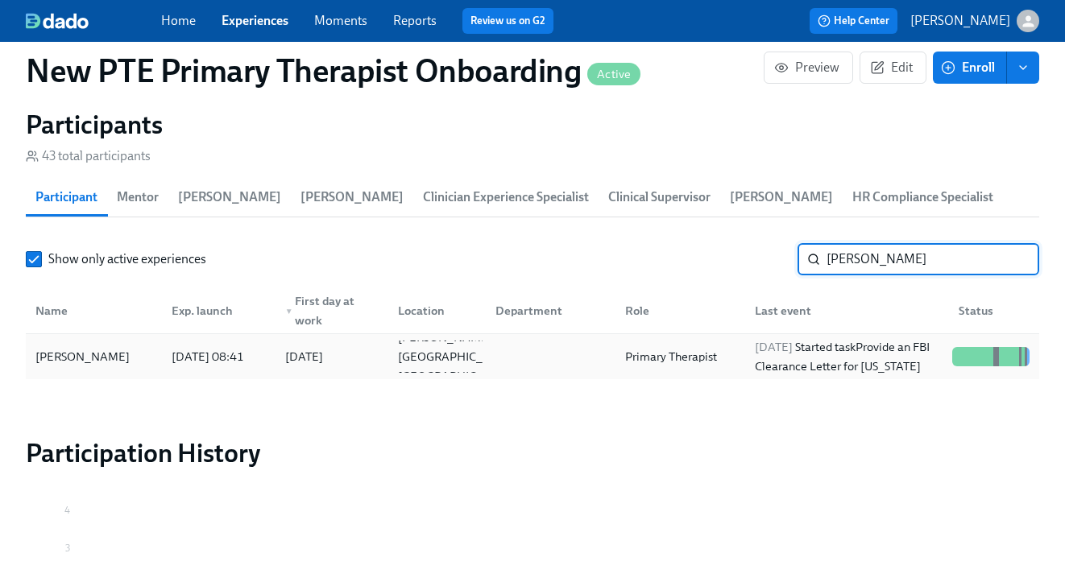
type input "laurin"
click at [89, 351] on div "Laurin Taylor" at bounding box center [82, 356] width 107 height 19
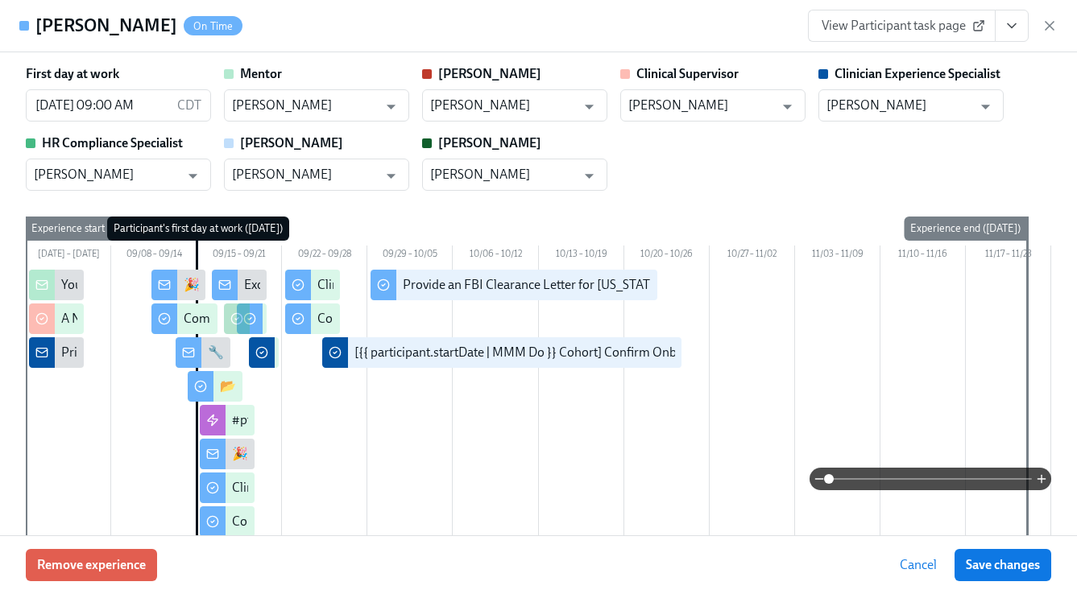
click at [1020, 16] on button "View task page" at bounding box center [1011, 26] width 34 height 32
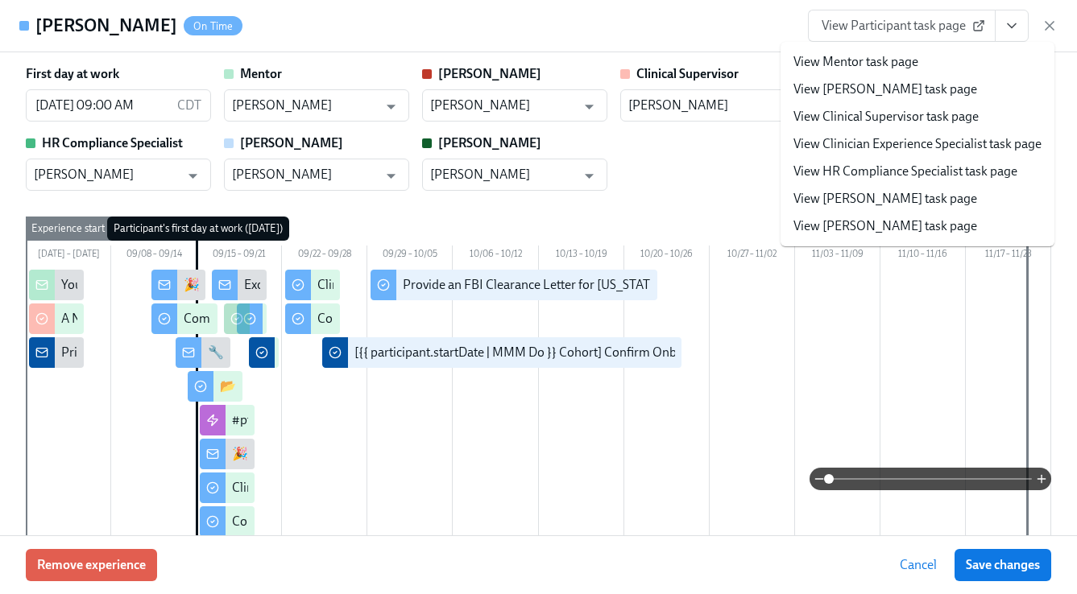
click at [932, 153] on li "View Clinician Experience Specialist task page" at bounding box center [917, 143] width 274 height 27
click at [886, 150] on link "View Clinician Experience Specialist task page" at bounding box center [917, 144] width 248 height 18
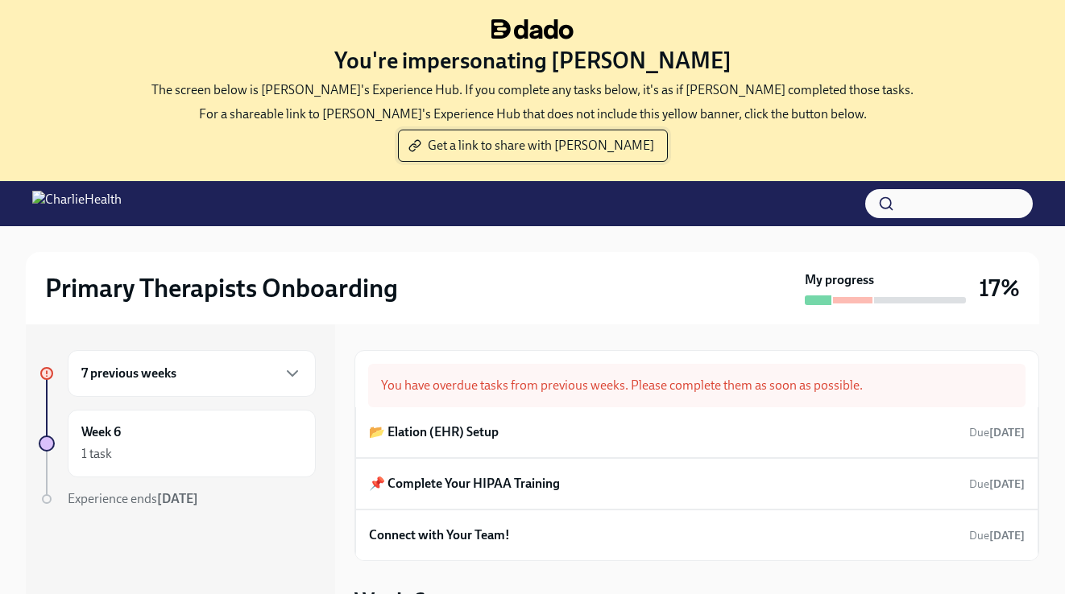
click at [503, 146] on span "Get a link to share with [PERSON_NAME]" at bounding box center [532, 146] width 242 height 16
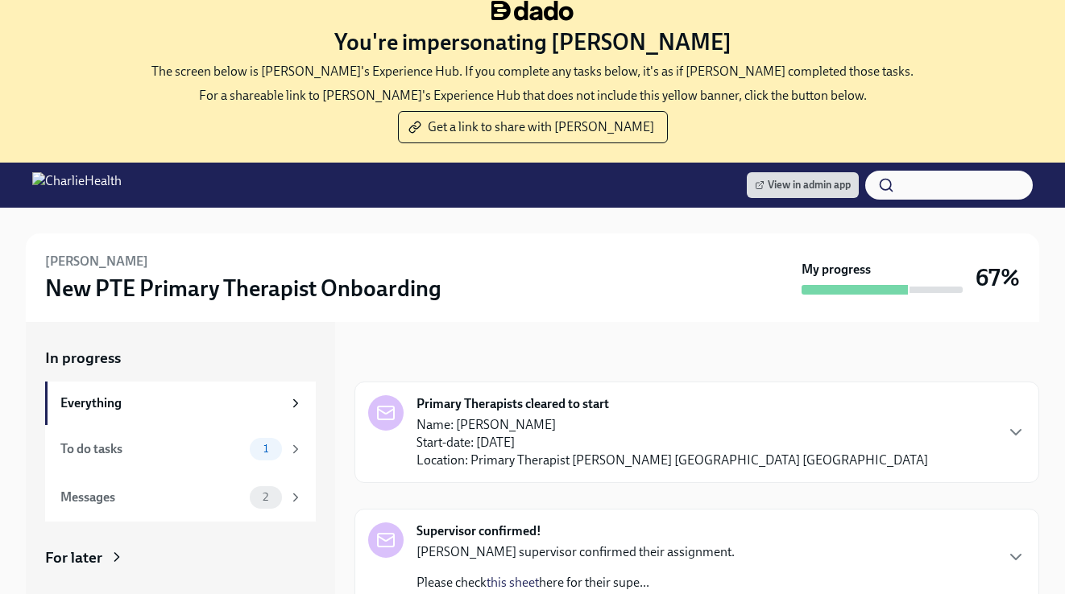
scroll to position [203, 0]
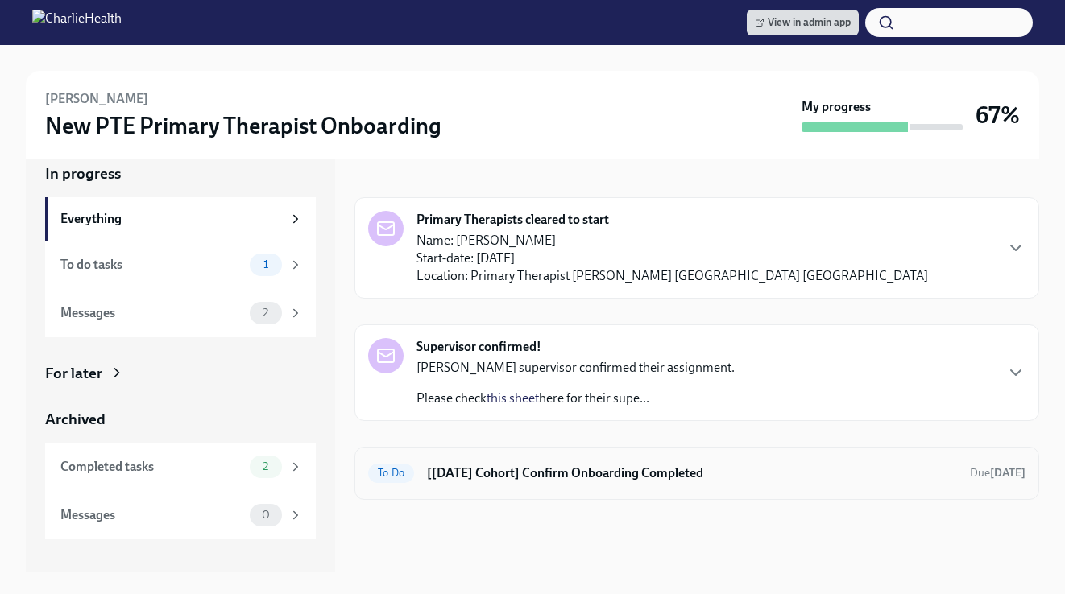
click at [522, 488] on div "To Do [Sep 15th Cohort] Confirm Onboarding Completed Due Oct 25th" at bounding box center [696, 473] width 684 height 53
click at [524, 468] on h6 "[Sep 15th Cohort] Confirm Onboarding Completed" at bounding box center [692, 474] width 530 height 18
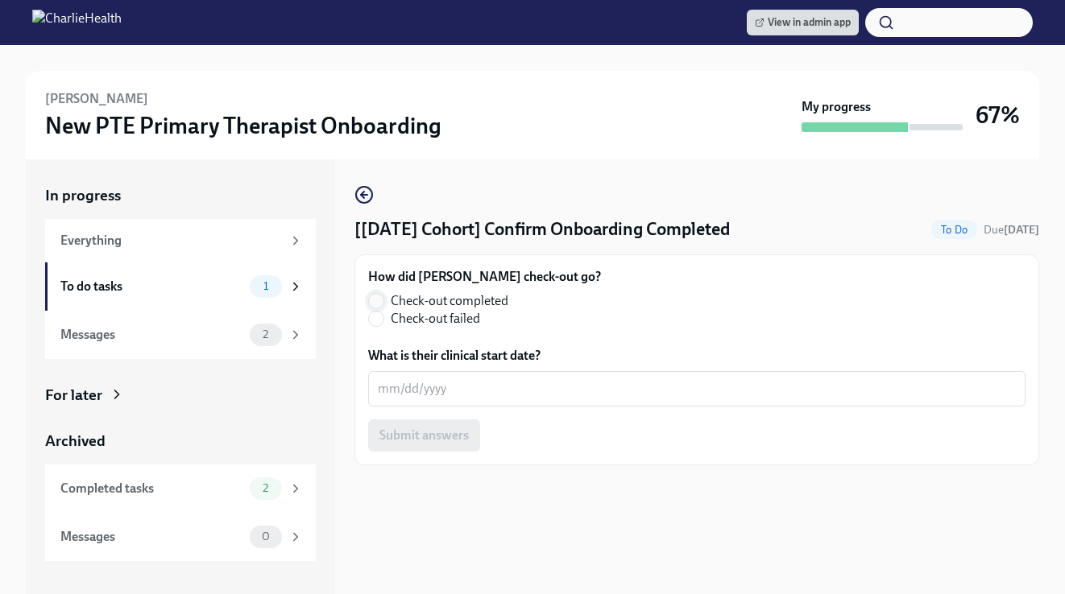
click at [379, 297] on input "Check-out completed" at bounding box center [376, 301] width 14 height 14
radio input "true"
click at [428, 378] on div "x ​" at bounding box center [696, 388] width 657 height 35
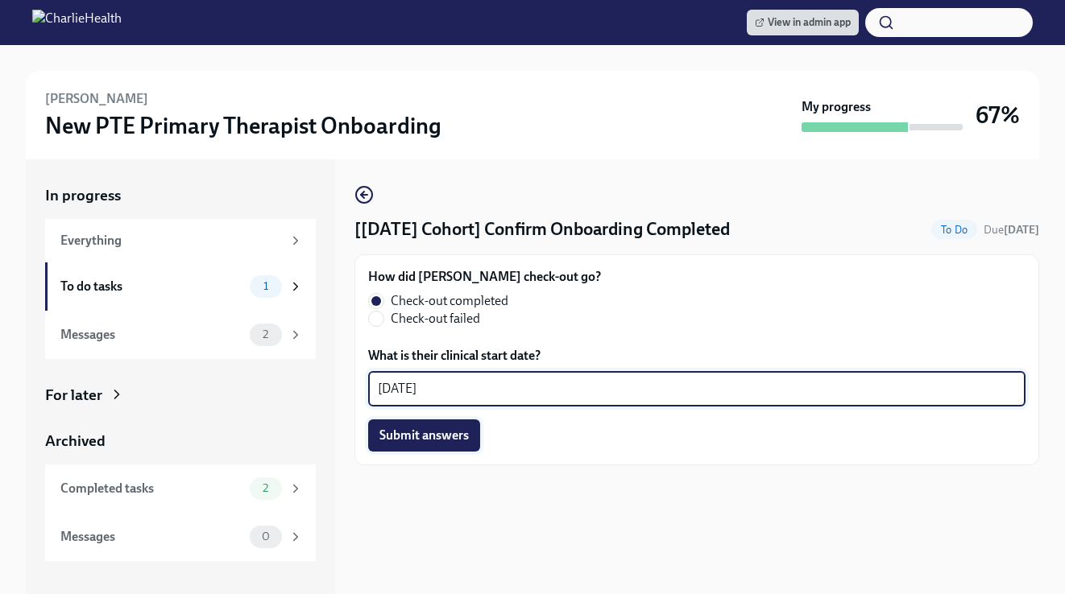
type textarea "10/2/2025"
click at [431, 423] on button "Submit answers" at bounding box center [424, 436] width 112 height 32
